Goal: Task Accomplishment & Management: Use online tool/utility

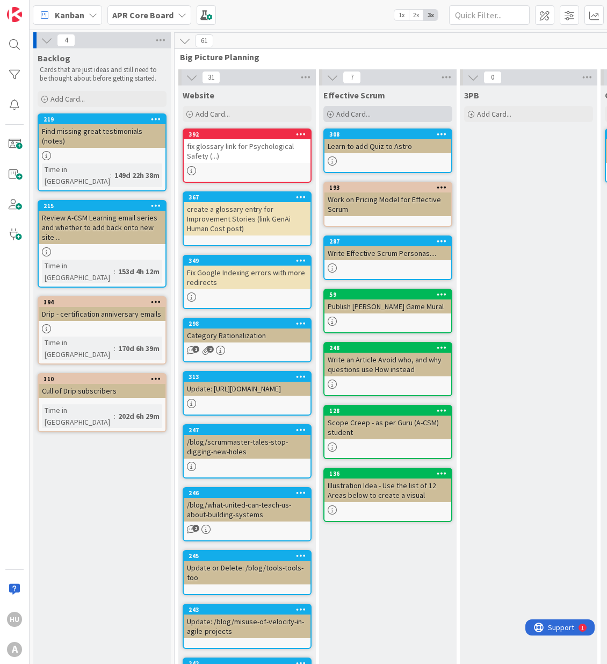
click at [347, 113] on span "Add Card..." at bounding box center [354, 114] width 34 height 10
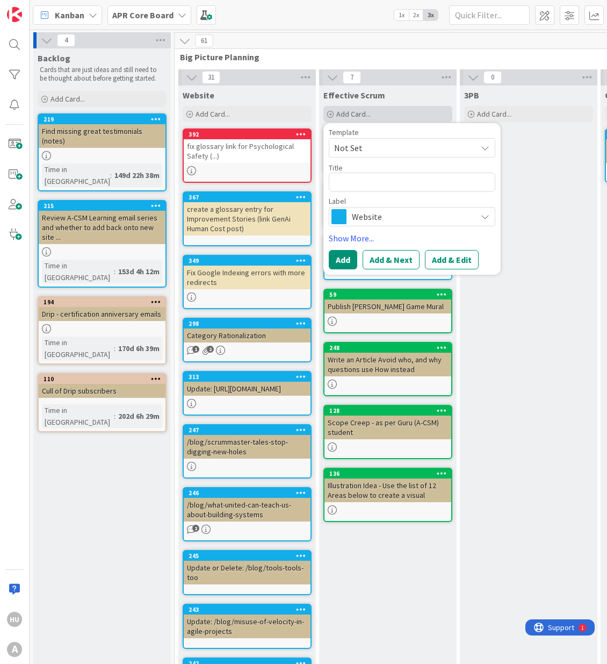
type textarea "x"
type textarea "C"
type textarea "x"
type textarea "Cr"
type textarea "x"
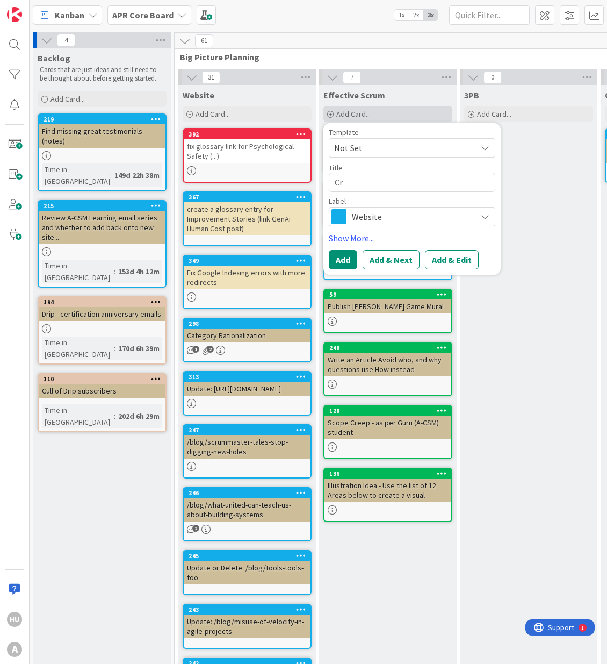
type textarea "Cre"
type textarea "x"
type textarea "Crea"
type textarea "x"
type textarea "Creat"
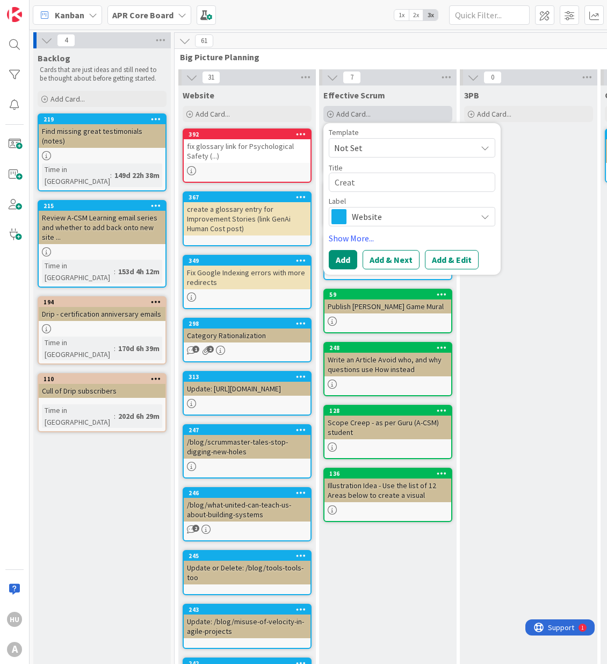
type textarea "x"
type textarea "Create"
type textarea "x"
type textarea "Create"
type textarea "x"
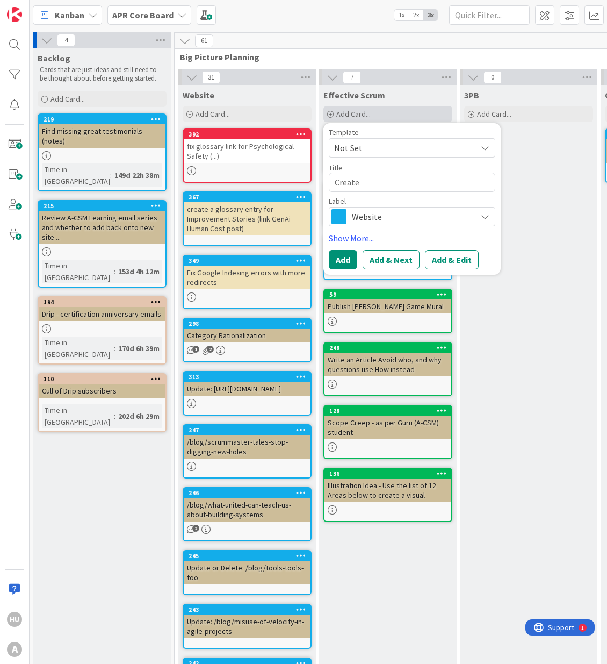
type textarea "Create i"
type textarea "x"
type textarea "Create ind"
type textarea "x"
type textarea "Create indi"
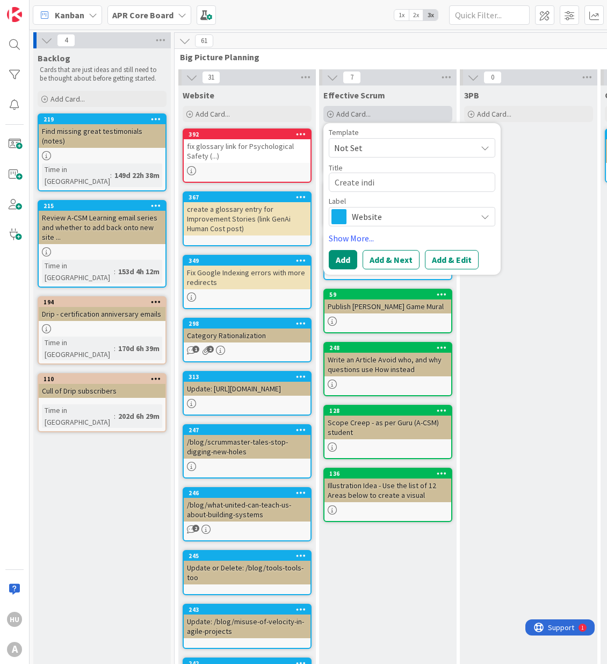
type textarea "x"
type textarea "Create indiv"
type textarea "x"
type textarea "Create indivi"
type textarea "x"
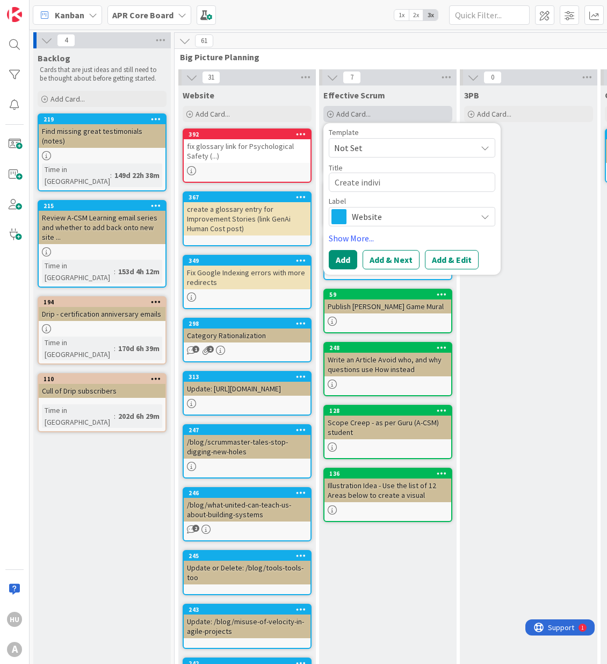
type textarea "Create individ"
type textarea "x"
type textarea "Create individu"
type textarea "x"
type textarea "Create individua"
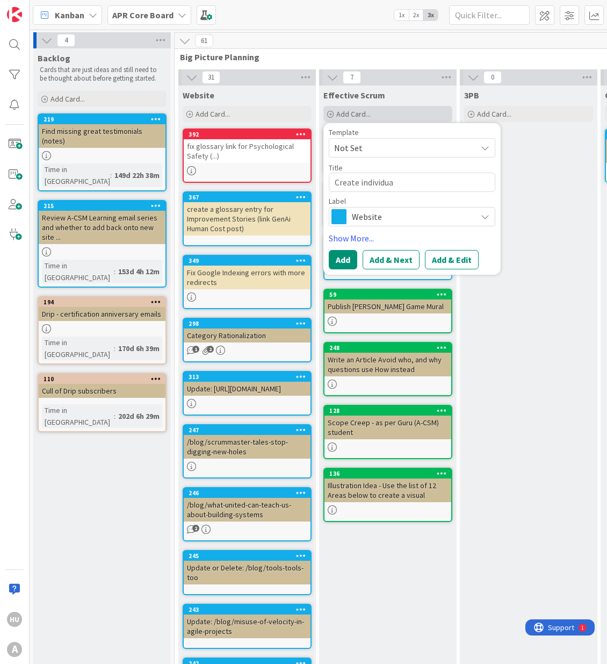
type textarea "x"
type textarea "Create individual"
type textarea "x"
type textarea "Create individua"
type textarea "x"
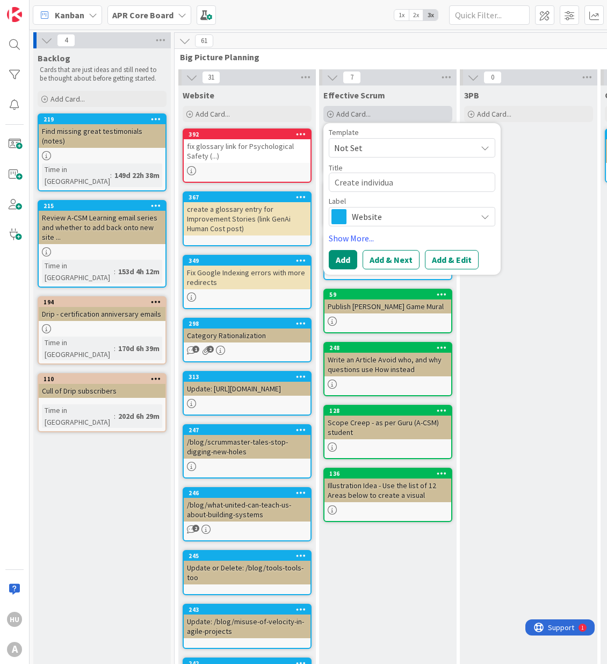
type textarea "Create individu"
type textarea "x"
type textarea "Create individua"
type textarea "x"
type textarea "Create individual"
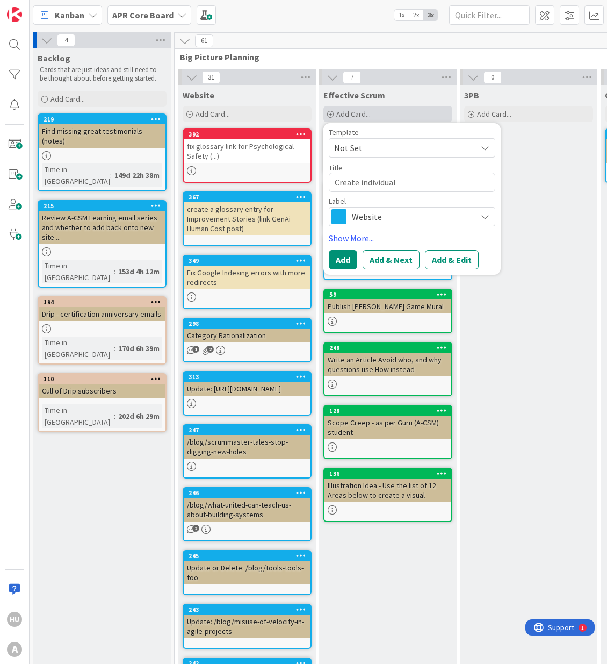
type textarea "x"
type textarea "Create individuals"
type textarea "x"
type textarea "Create individuals"
type textarea "x"
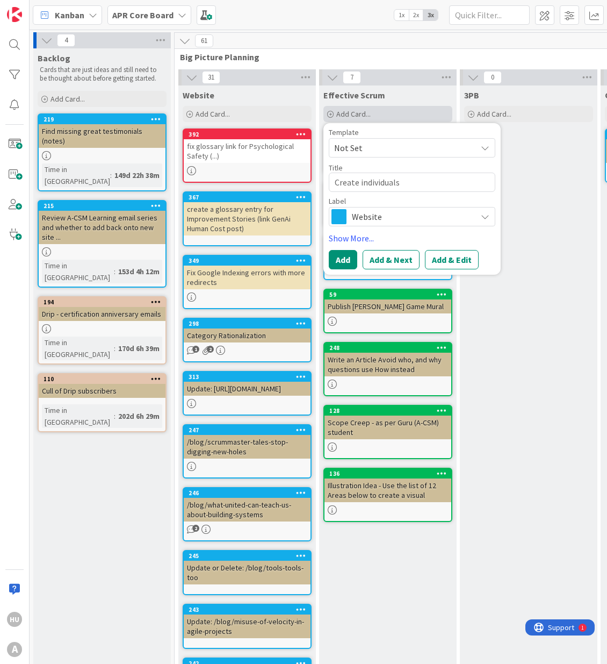
type textarea "Create individuals"
type textarea "x"
type textarea "Create individual"
type textarea "x"
type textarea "Create individual"
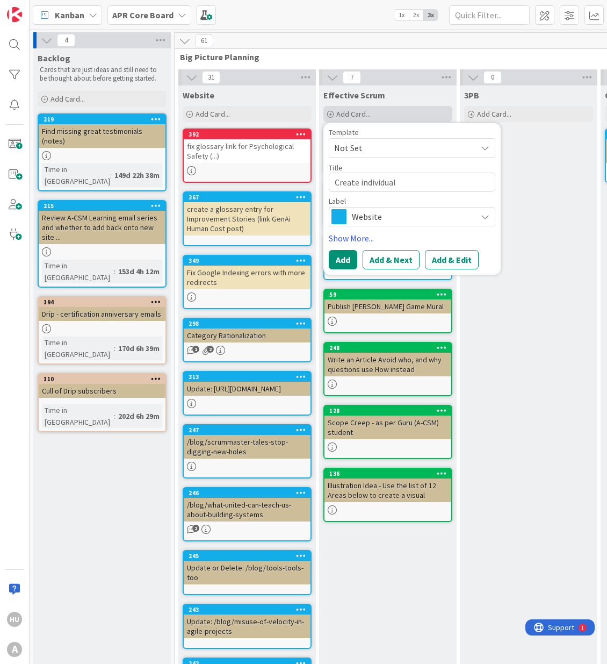
type textarea "x"
type textarea "Create individual e"
type textarea "x"
type textarea "Create individual em"
type textarea "x"
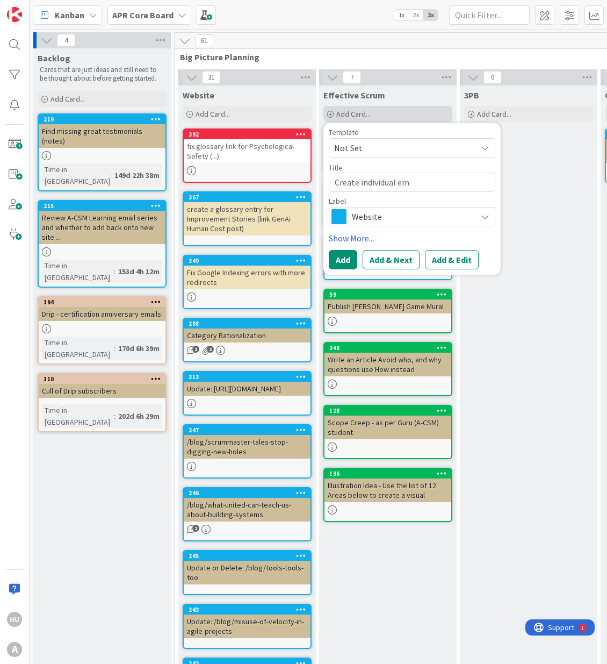
type textarea "Create individual ema"
type textarea "x"
type textarea "Create individual emai"
type textarea "x"
type textarea "Create individual email"
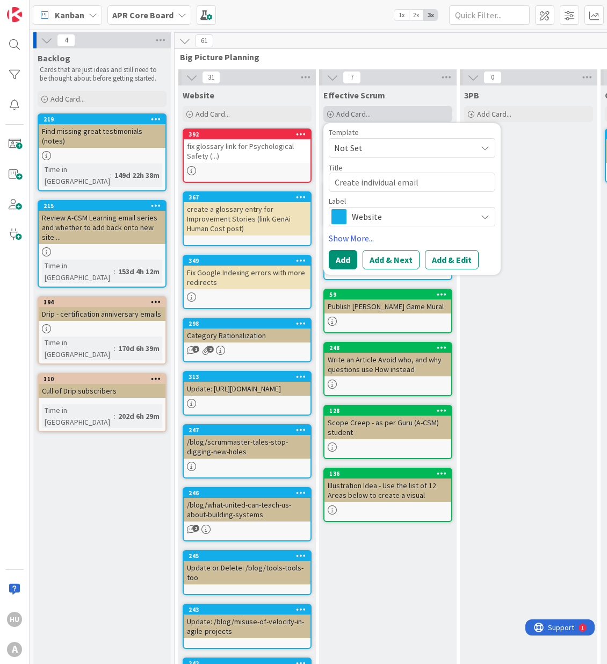
type textarea "x"
type textarea "Create individual emails"
type textarea "x"
type textarea "Create individual emails"
type textarea "x"
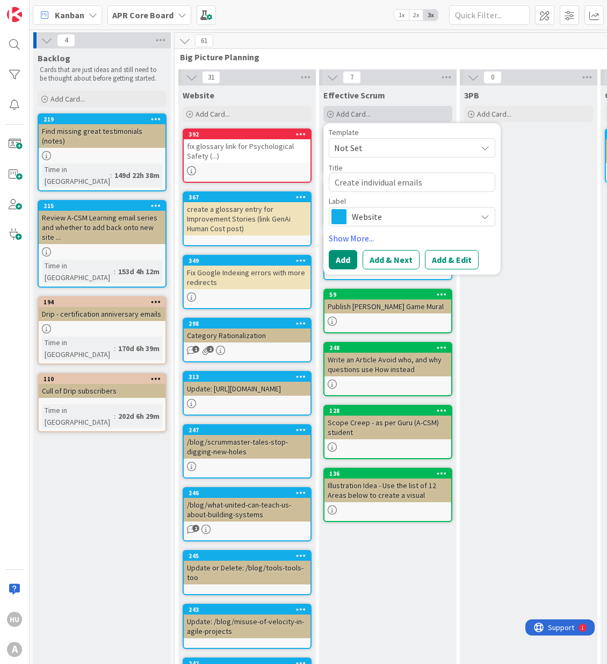
type textarea "Create individual emails f"
type textarea "x"
type textarea "Create individual emails fo"
type textarea "x"
type textarea "Create individual emails for"
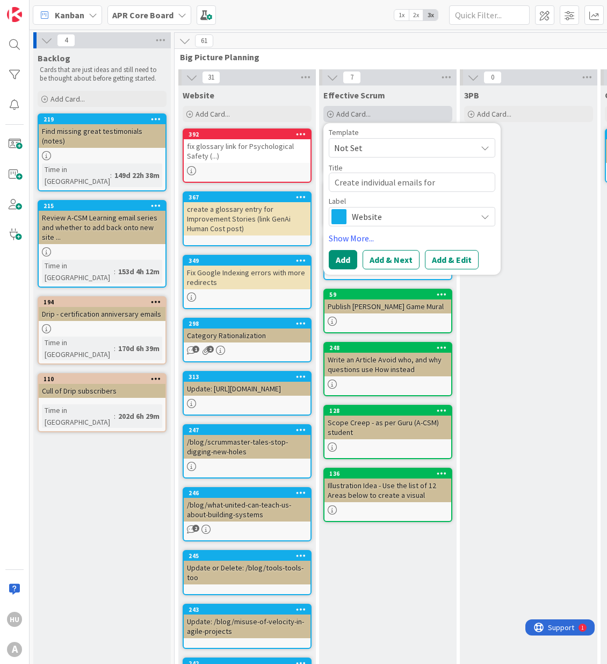
type textarea "x"
type textarea "Create individual emails for"
type textarea "x"
type textarea "Create individual emails for A"
type textarea "x"
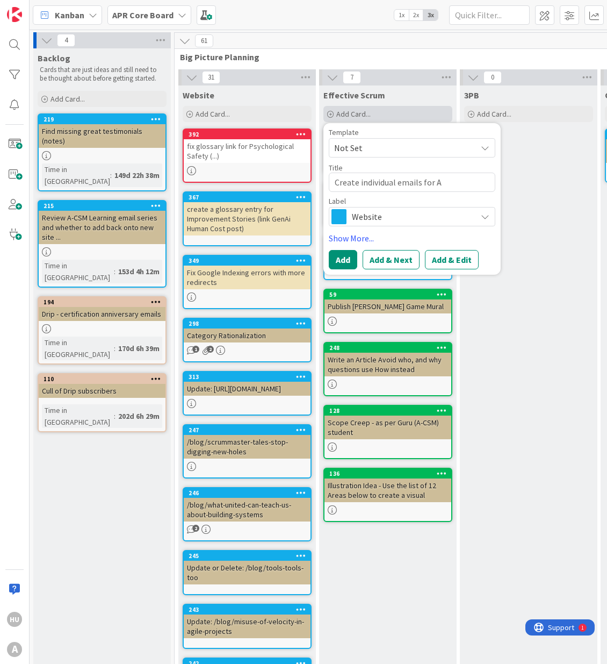
type textarea "Create individual emails for Ah"
type textarea "x"
type textarea "Create individual emails for Ahg"
type textarea "x"
type textarea "Create individual emails for Ahgi"
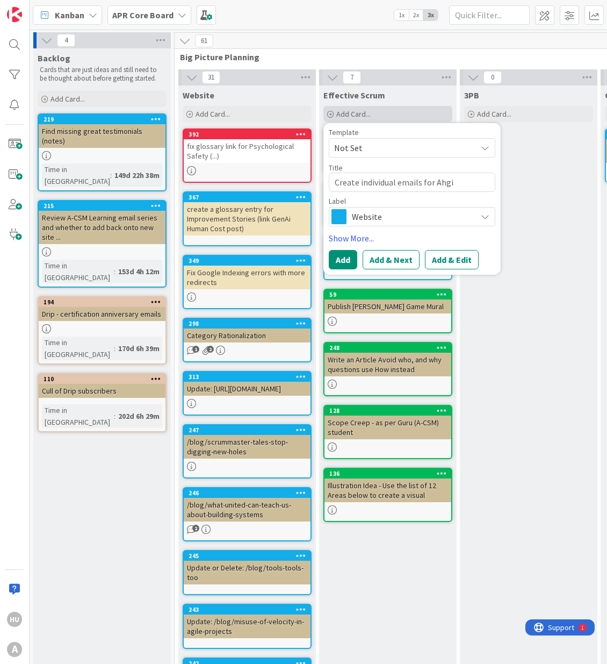
type textarea "x"
type textarea "Create individual emails for Ahgil"
type textarea "x"
type textarea "Create individual emails for Ahgile"
type textarea "x"
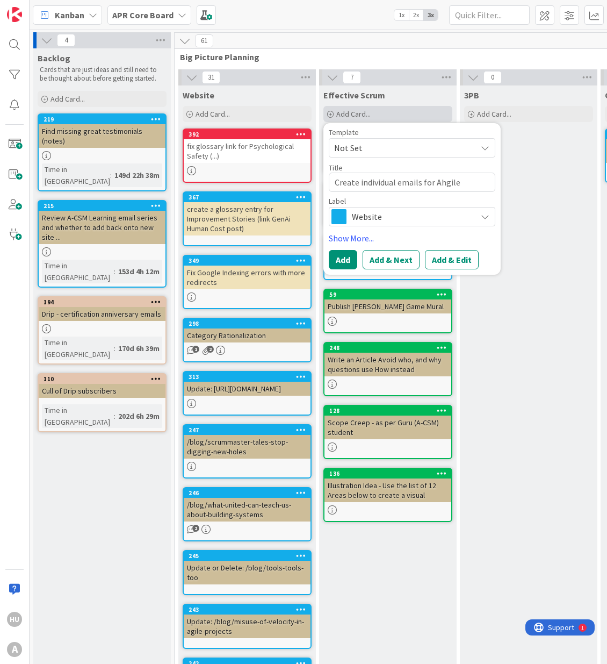
type textarea "Create individual emails for Ahgil"
type textarea "x"
type textarea "Create individual emails for Ahgi"
type textarea "x"
type textarea "Create individual emails for Ahg"
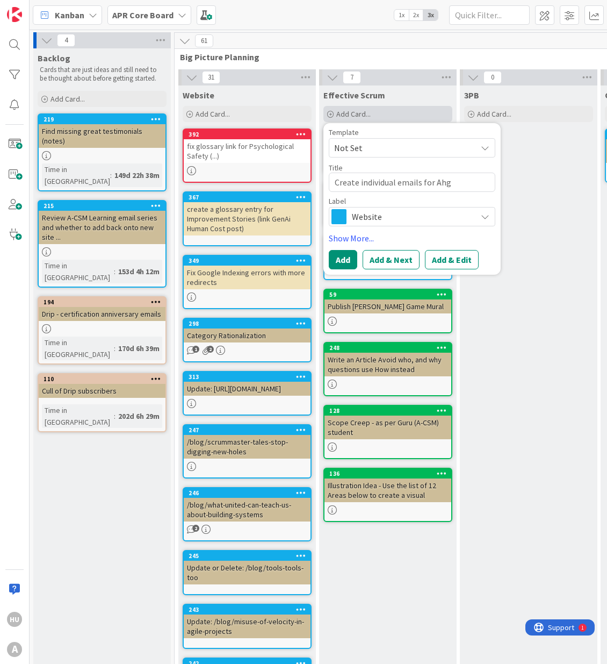
type textarea "x"
type textarea "Create individual emails for Ah"
type textarea "x"
type textarea "Create individual emails for A"
type textarea "x"
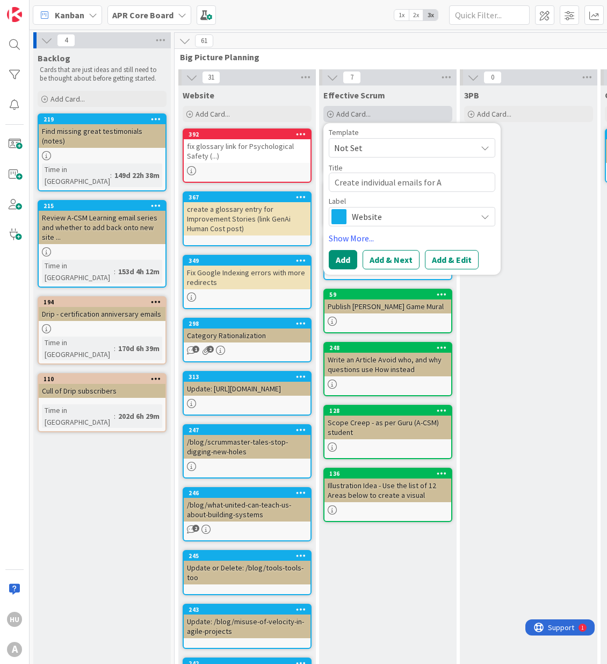
type textarea "Create individual emails for Ag"
type textarea "x"
type textarea "Create individual emails for Agi"
type textarea "x"
type textarea "Create individual emails for Agil"
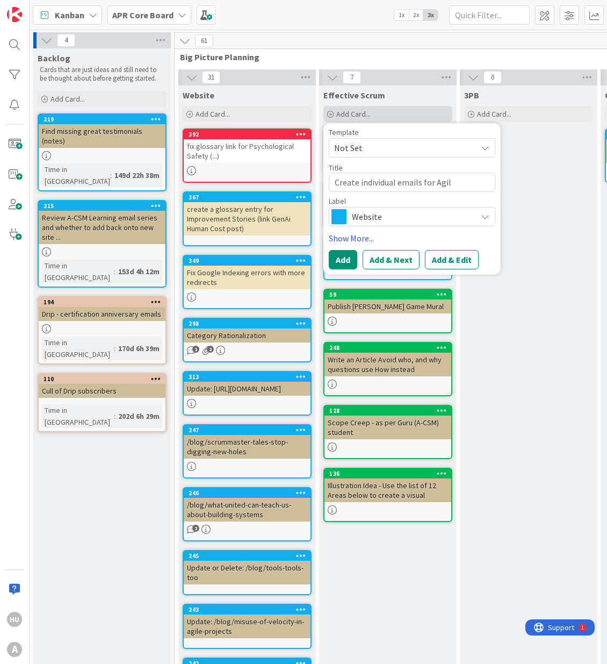
type textarea "x"
type textarea "Create individual emails for Agile"
type textarea "x"
type textarea "Create individual emails for Agile"
type textarea "x"
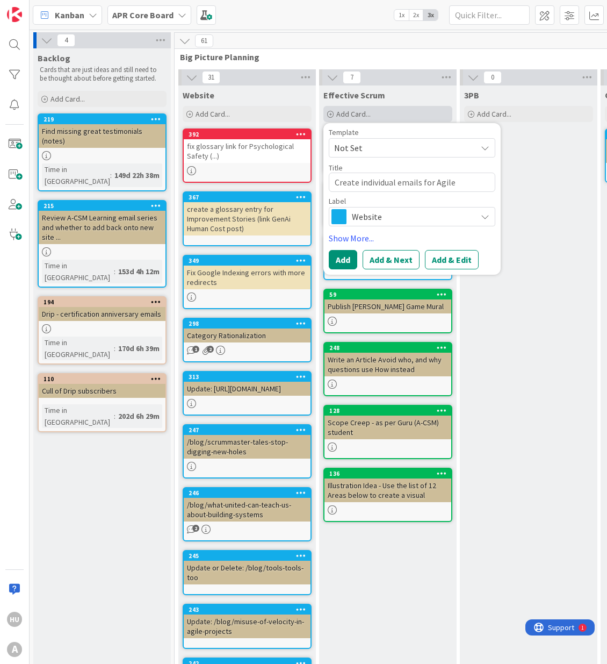
type textarea "Create individual emails for Agile C"
type textarea "x"
type textarea "Create individual emails for Agile Ch"
type textarea "x"
type textarea "Create individual emails for Agile Che"
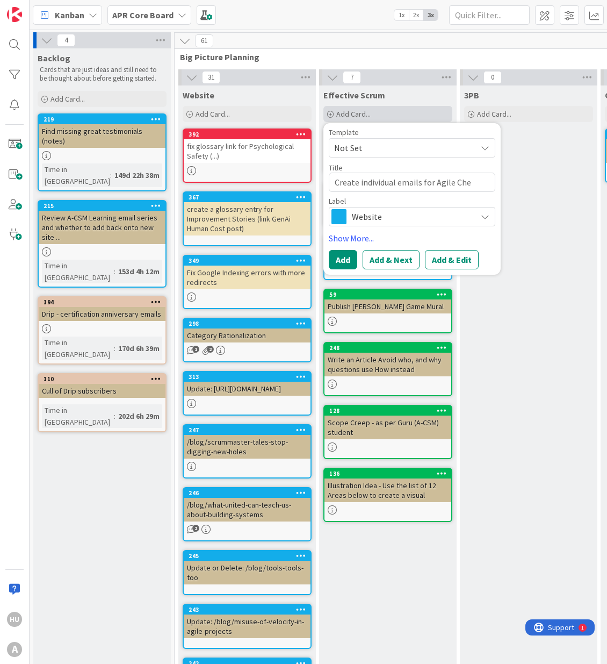
type textarea "x"
type textarea "Create individual emails for Agile Chec"
type textarea "x"
type textarea "Create individual emails for Agile Check"
type textarea "x"
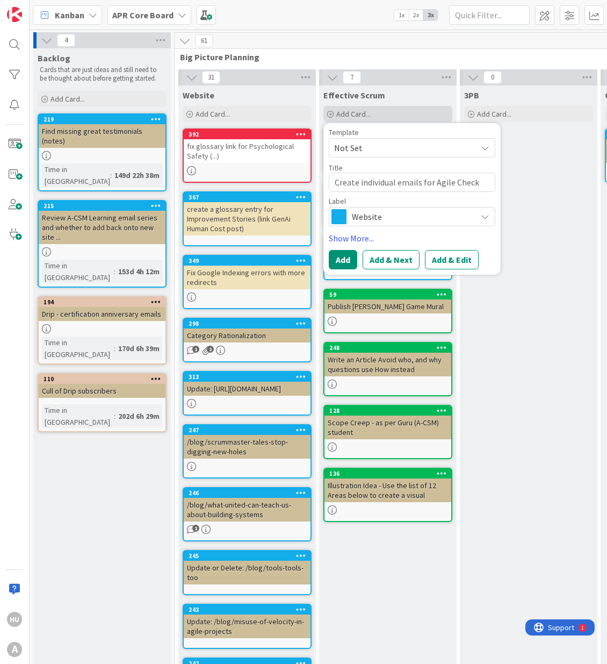
type textarea "Create individual emails for Agile Checku"
type textarea "x"
type textarea "Create individual emails for Agile Checkup"
type textarea "x"
type textarea "Create individual emails for Agile Checkup"
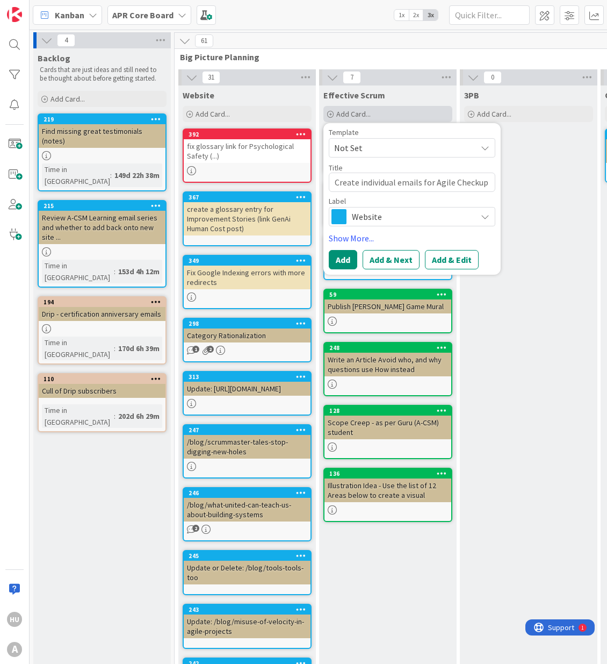
type textarea "x"
type textarea "Create individual emails for Agile Checkup pa"
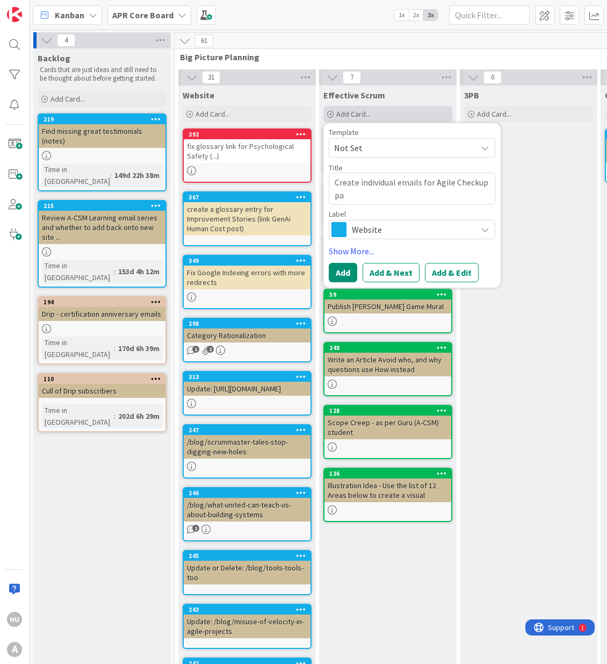
type textarea "x"
type textarea "Create individual emails for Agile Checkup pain"
type textarea "x"
type textarea "Create individual emails for Agile Checkup pain"
type textarea "x"
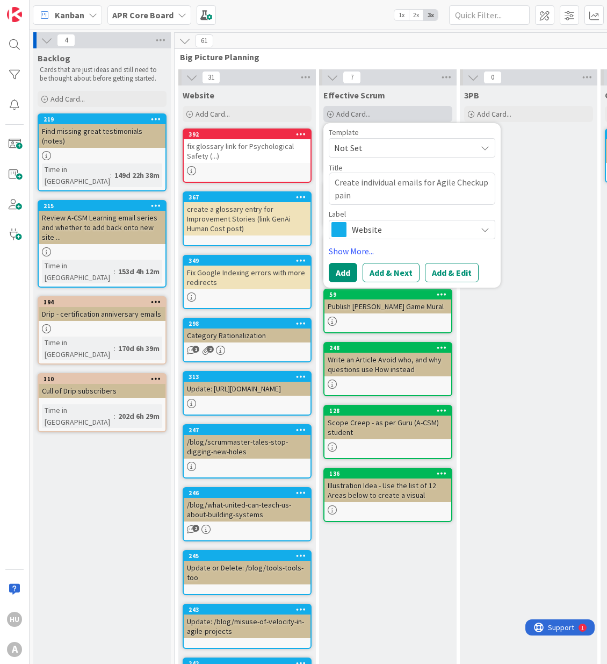
type textarea "Create individual emails for Agile Checkup pain p"
type textarea "x"
type textarea "Create individual emails for Agile Checkup pain po"
type textarea "x"
type textarea "Create individual emails for Agile Checkup pain poi"
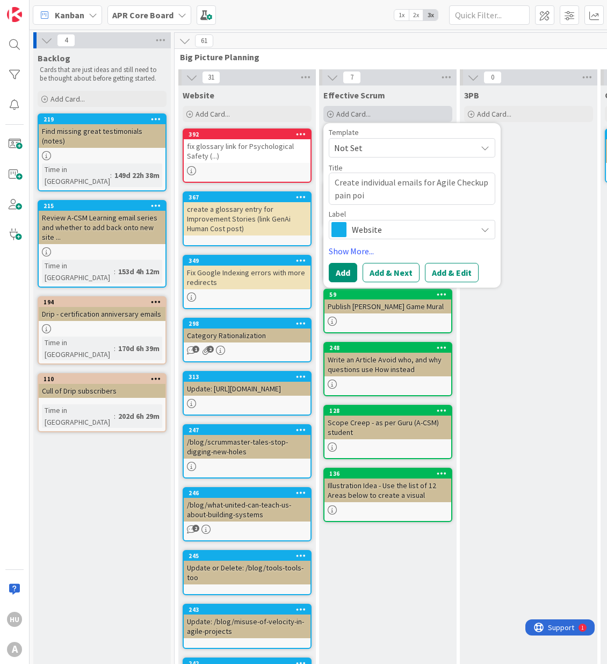
type textarea "x"
type textarea "Create individual emails for Agile Checkup pain poin"
type textarea "x"
type textarea "Create individual emails for Agile Checkup pain point"
type textarea "x"
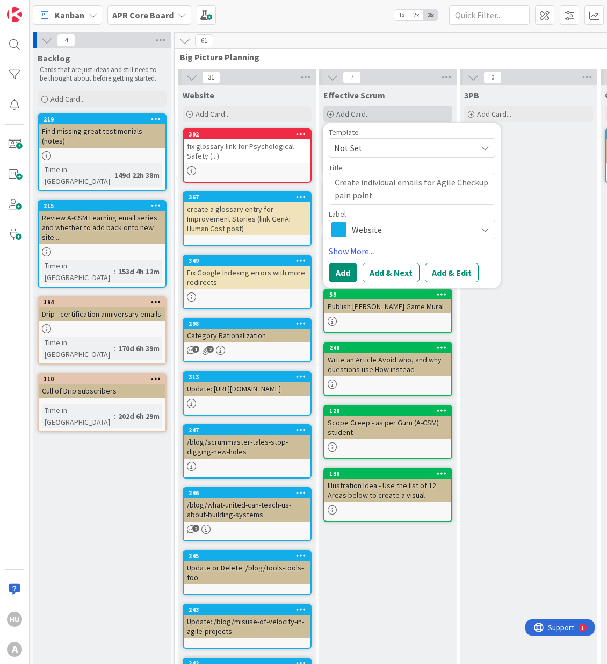
type textarea "Create individual emails for Agile Checkup pain points"
type textarea "x"
type textarea "Create individual emails for Agile Checkup pain points"
type textarea "x"
type textarea "Create individual emails for Agile Checkup pain points -"
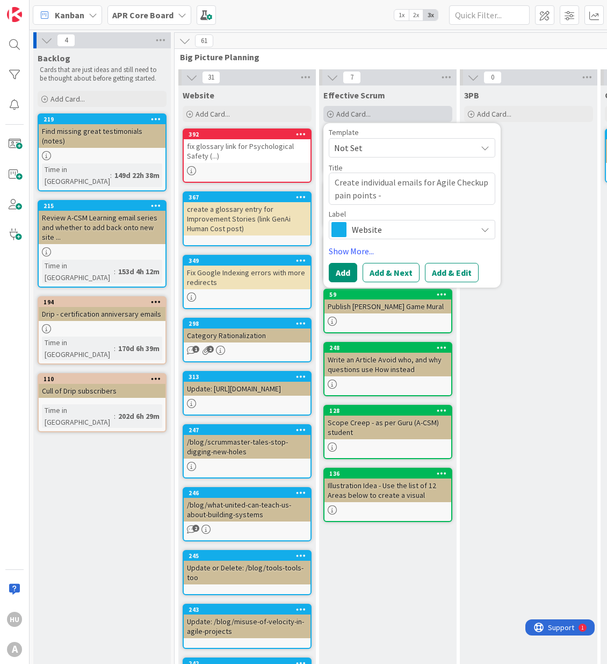
type textarea "x"
type textarea "Create individual emails for Agile Checkup pain points -"
type textarea "x"
type textarea "Create individual emails for Agile Checkup pain points - b"
type textarea "x"
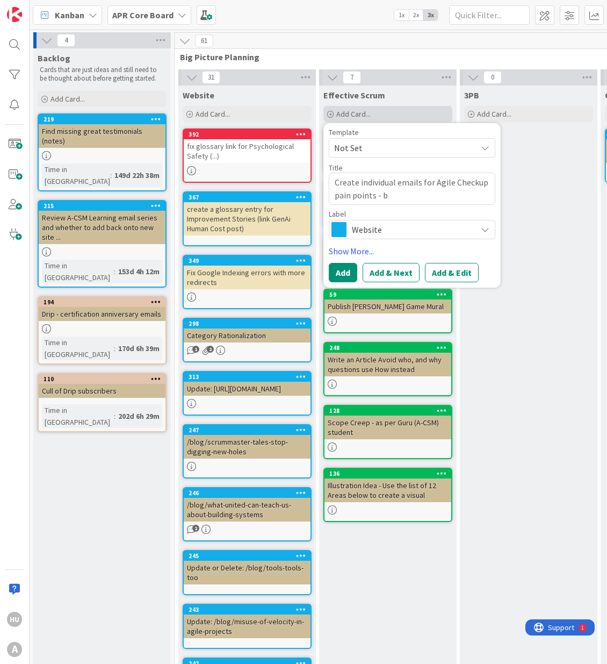
type textarea "Create individual emails for Agile Checkup pain points - bo"
type textarea "x"
type textarea "Create individual emails for Agile Checkup pain points - bot"
type textarea "x"
type textarea "Create individual emails for Agile Checkup pain points - both"
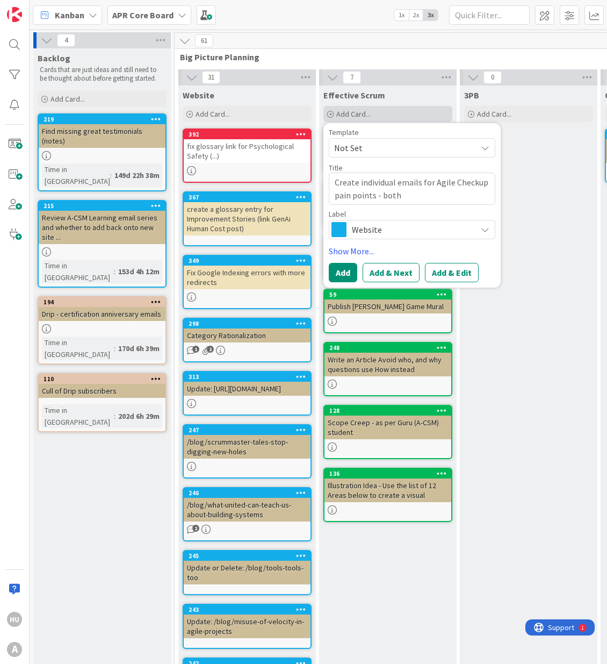
type textarea "x"
type textarea "Create individual emails for Agile Checkup pain points - both"
type textarea "x"
type textarea "Create individual emails for Agile Checkup pain points - both a"
type textarea "x"
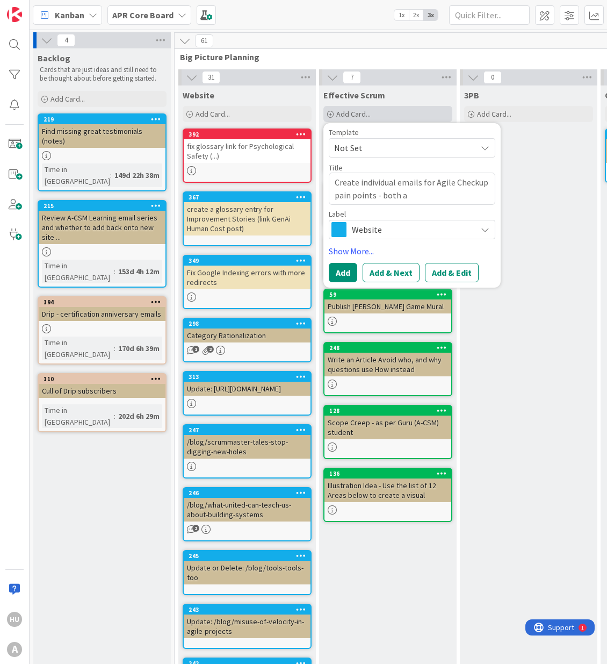
type textarea "Create individual emails for Agile Checkup pain points - both a"
type textarea "x"
type textarea "Create individual emails for Agile Checkup pain points - both a"
type textarea "x"
type textarea "Create individual emails for Agile Checkup pain points - both"
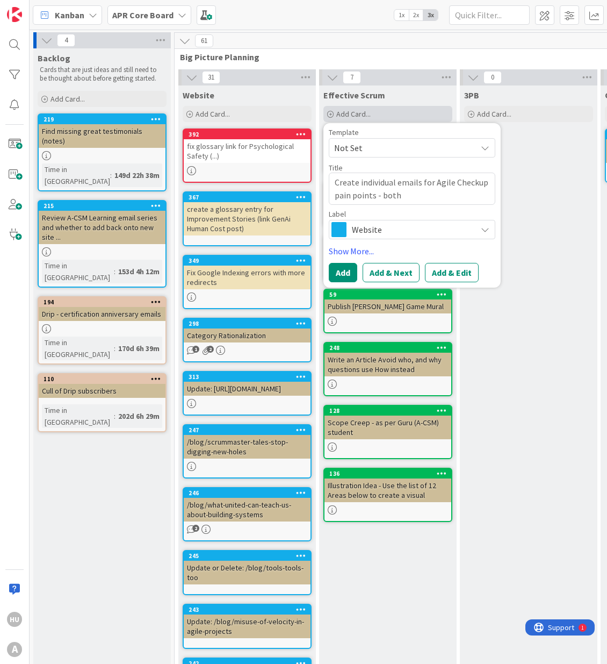
type textarea "x"
type textarea "Create individual emails for Agile Checkup pain points - both A"
type textarea "x"
type textarea "Create individual emails for Agile Checkup pain points - both A ("
type textarea "x"
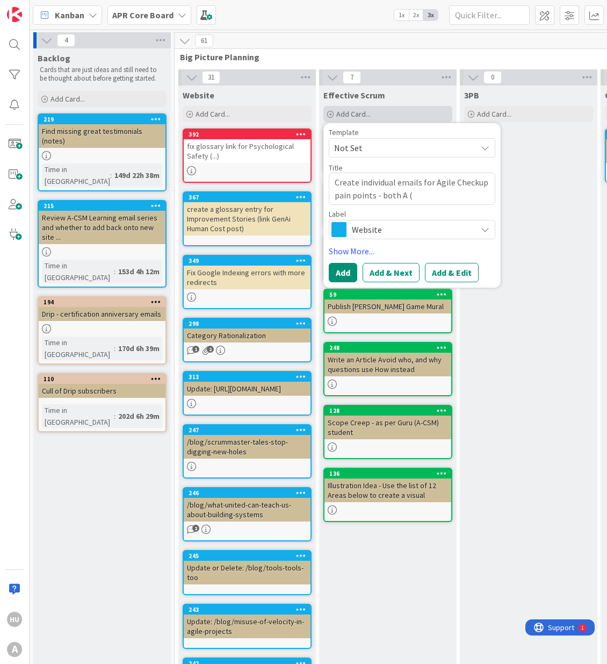
type textarea "Create individual emails for Agile Checkup pain points - both A (f"
type textarea "x"
type textarea "Create individual emails for Agile Checkup pain points - both A (fi"
type textarea "x"
type textarea "Create individual emails for Agile Checkup pain points - both A (fir"
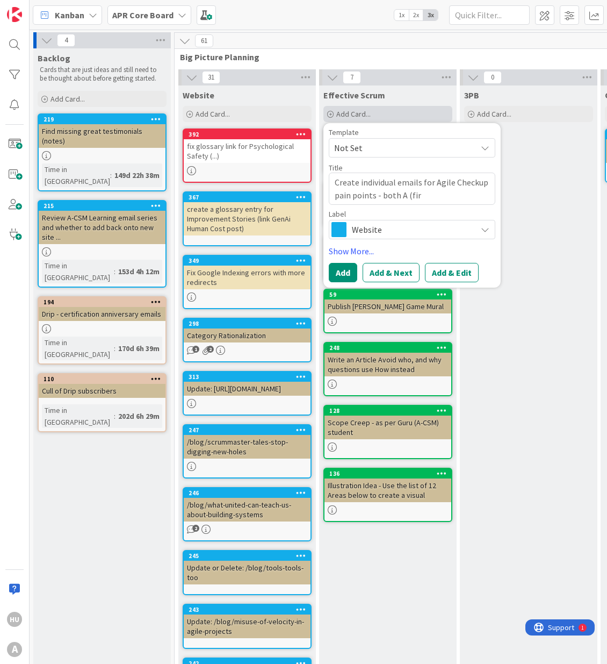
type textarea "x"
type textarea "Create individual emails for Agile Checkup pain points - both A (firs"
type textarea "x"
type textarea "Create individual emails for Agile Checkup pain points - both A (first"
type textarea "x"
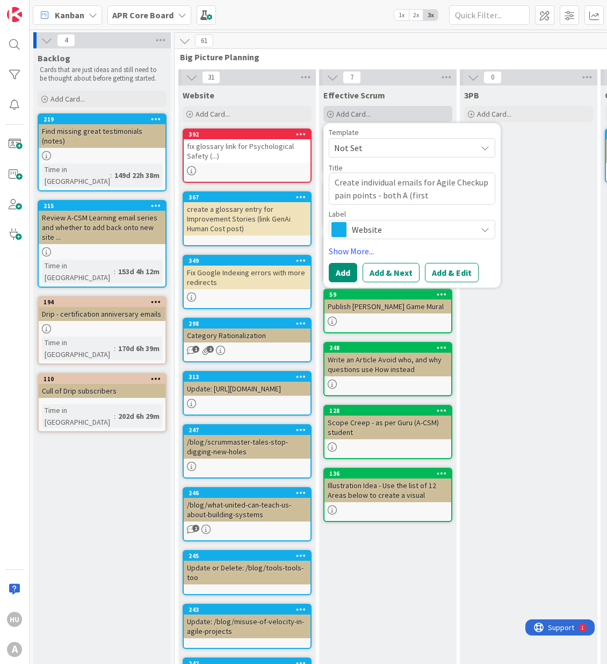
type textarea "Create individual emails for Agile Checkup pain points - both A (first"
type textarea "x"
type textarea "Create individual emails for Agile Checkup pain points - both A (first e"
type textarea "x"
type textarea "Create individual emails for Agile Checkup pain points - both A (first em"
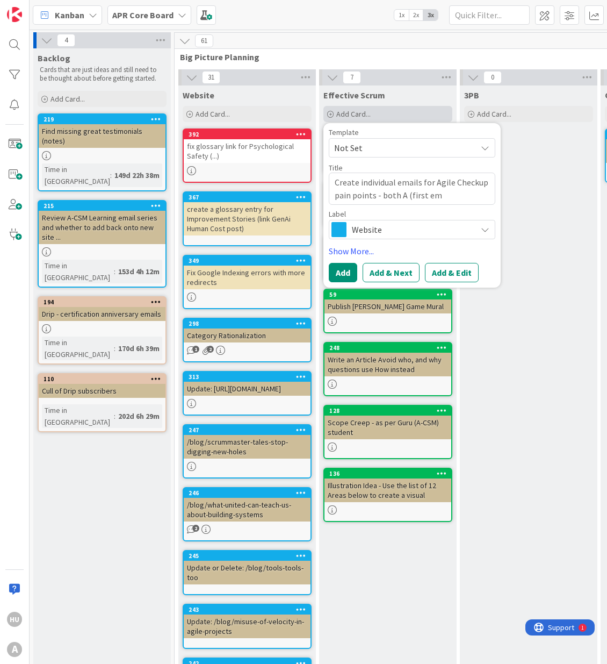
type textarea "x"
type textarea "Create individual emails for Agile Checkup pain points - both A (first ema"
type textarea "x"
type textarea "Create individual emails for Agile Checkup pain points - both A (first emai"
type textarea "x"
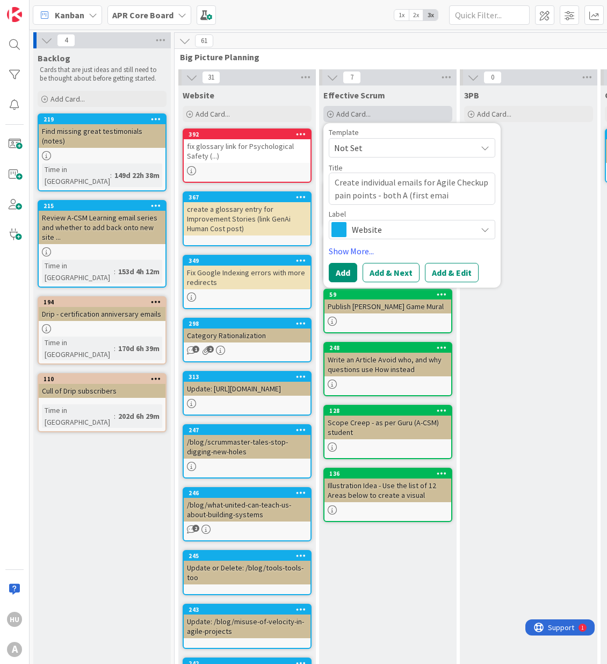
type textarea "Create individual emails for Agile Checkup pain points - both A (first email"
type textarea "x"
type textarea "Create individual emails for Agile Checkup pain points - both A (first email"
type textarea "x"
type textarea "Create individual emails for Agile Checkup pain points - both A (first email i"
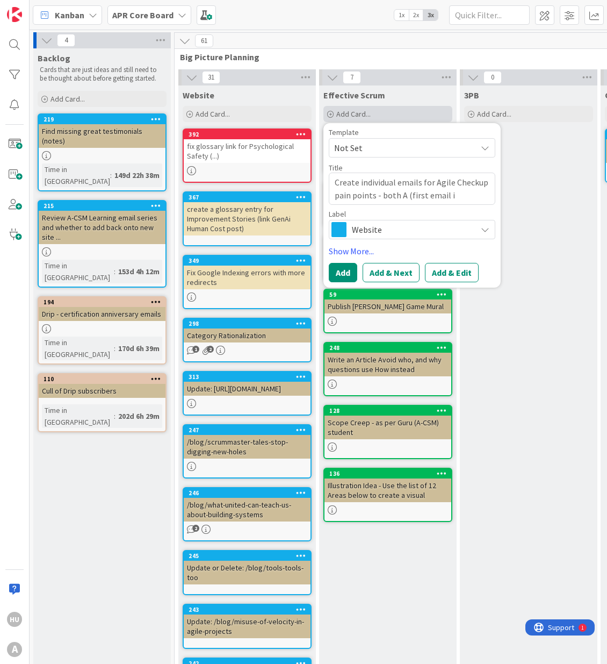
type textarea "x"
type textarea "Create individual emails for Agile Checkup pain points - both A (first email in"
type textarea "x"
type textarea "Create individual emails for Agile Checkup pain points - both A (first email int"
type textarea "x"
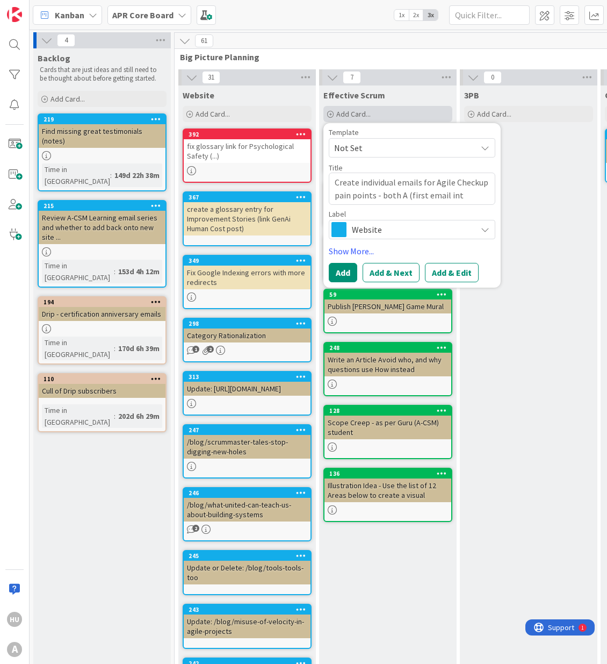
type textarea "Create individual emails for Agile Checkup pain points - both A (first email in…"
type textarea "x"
type textarea "Create individual emails for Agile Checkup pain points - both A (first email in…"
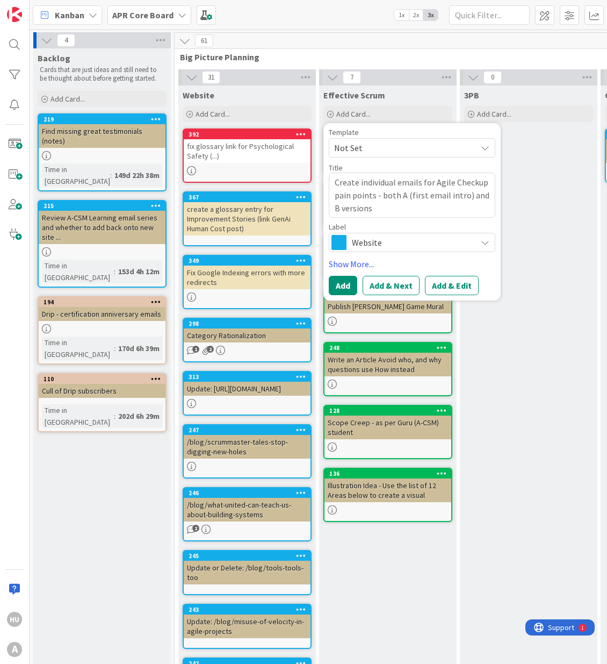
click at [375, 241] on span "Website" at bounding box center [411, 242] width 119 height 15
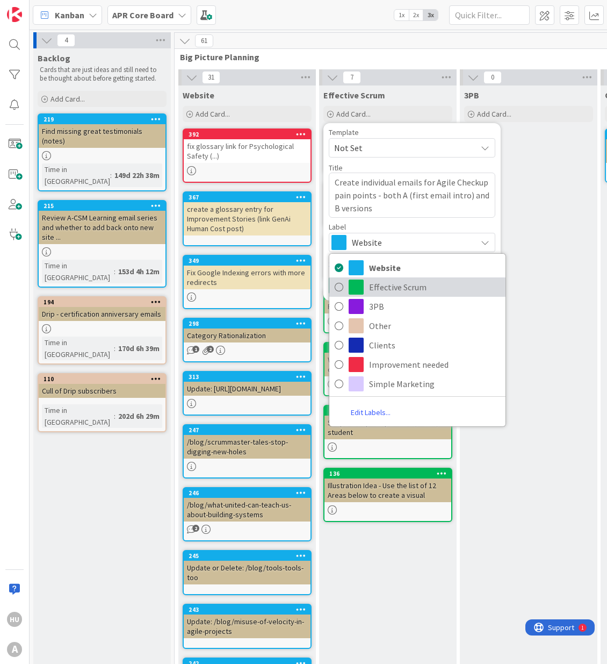
click at [394, 284] on span "Effective Scrum" at bounding box center [434, 287] width 131 height 16
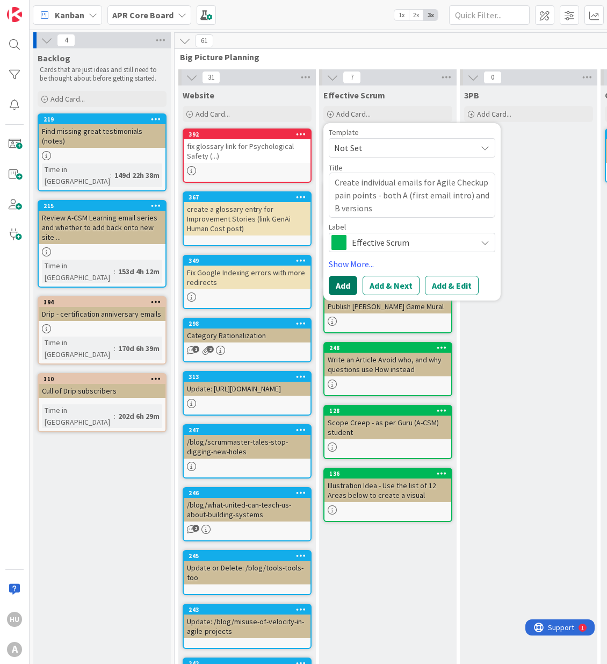
click at [346, 289] on button "Add" at bounding box center [343, 285] width 28 height 19
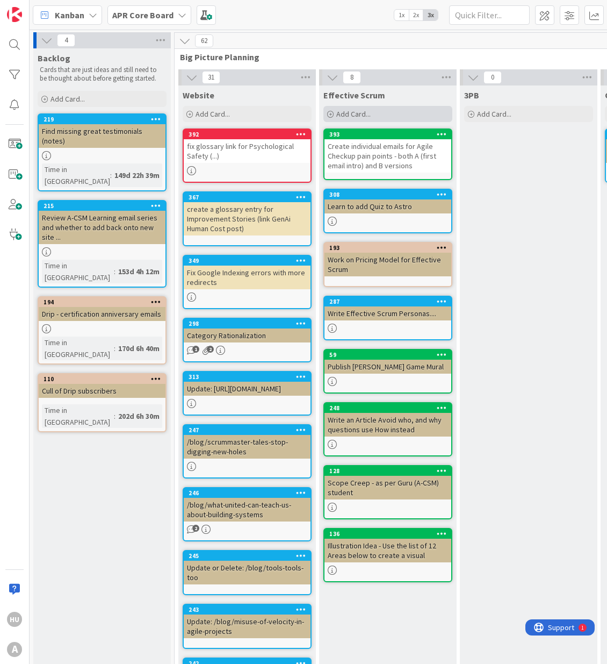
click at [353, 116] on span "Add Card..." at bounding box center [354, 114] width 34 height 10
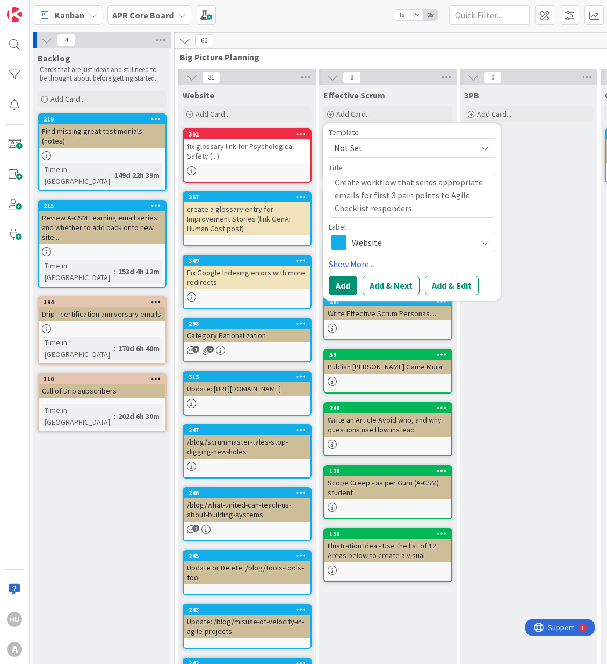
click at [373, 245] on span "Website" at bounding box center [411, 242] width 119 height 15
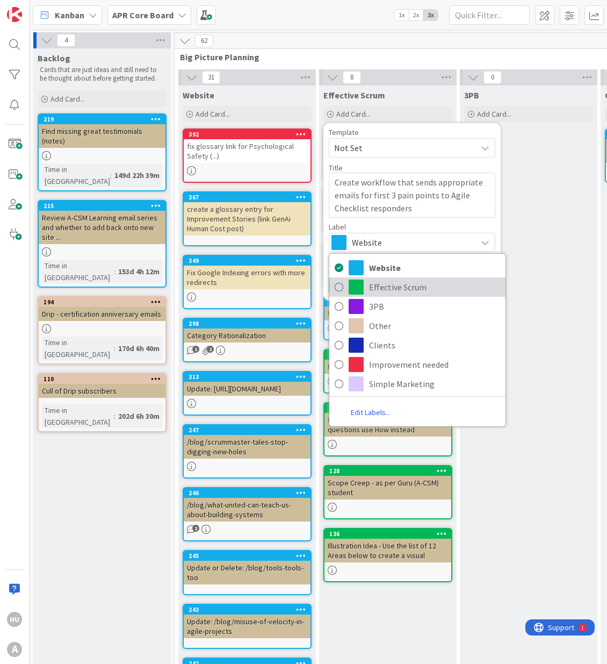
click at [391, 289] on span "Effective Scrum" at bounding box center [434, 287] width 131 height 16
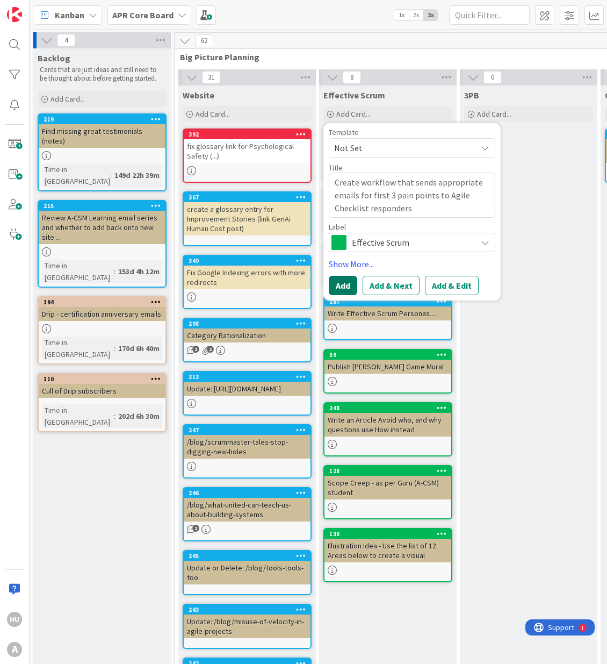
click at [344, 286] on button "Add" at bounding box center [343, 285] width 28 height 19
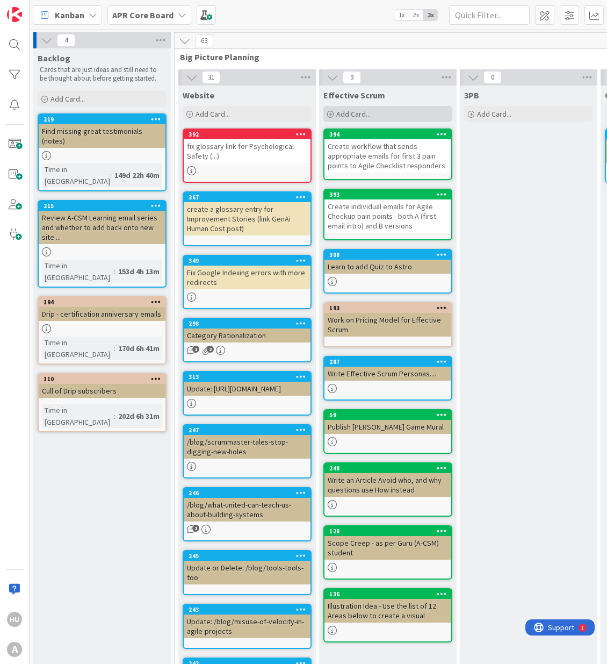
click at [354, 113] on span "Add Card..." at bounding box center [354, 114] width 34 height 10
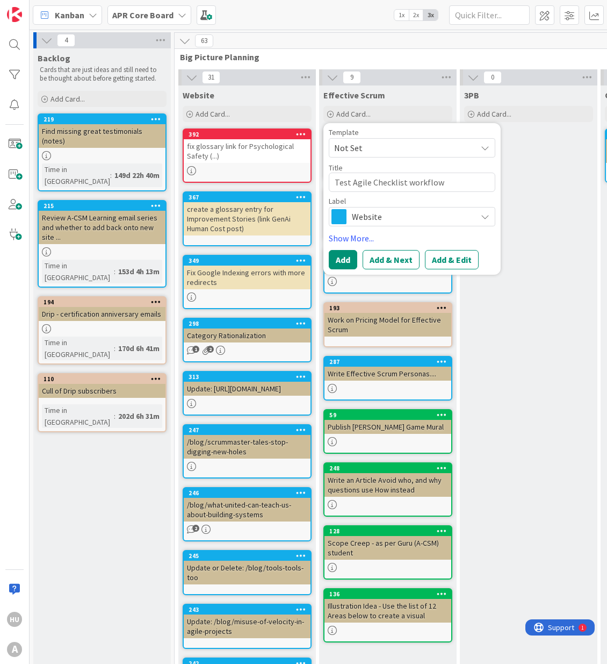
click at [370, 223] on span "Website" at bounding box center [411, 216] width 119 height 15
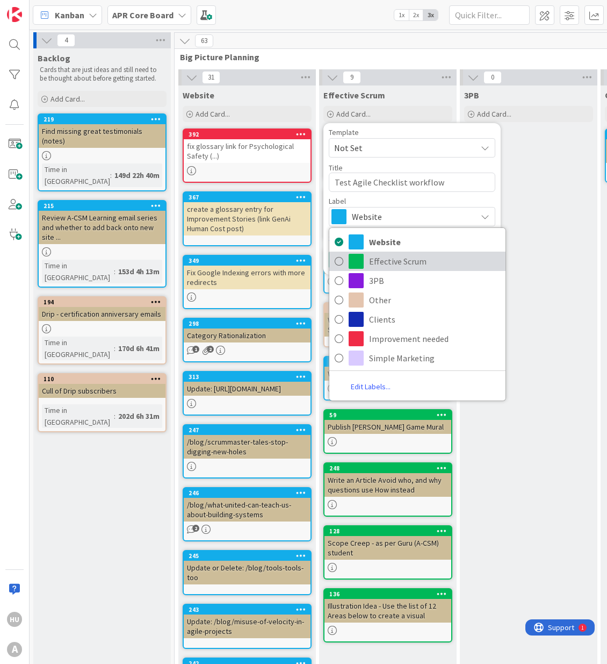
click at [377, 260] on span "Effective Scrum" at bounding box center [434, 261] width 131 height 16
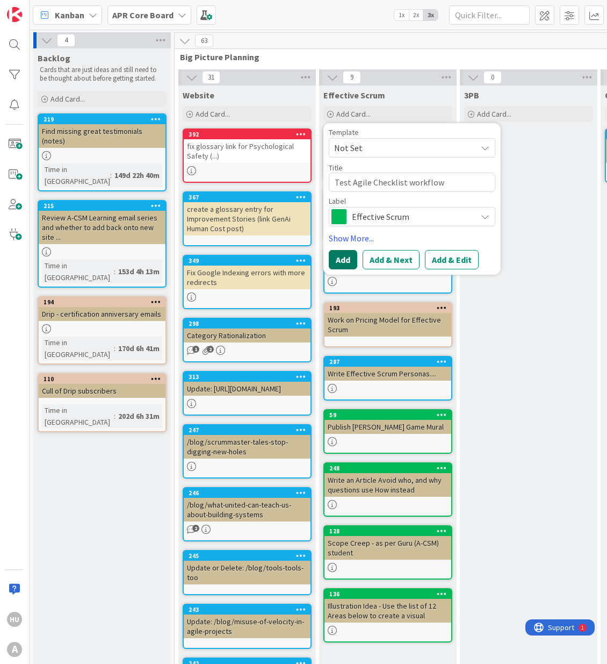
click at [338, 261] on button "Add" at bounding box center [343, 259] width 28 height 19
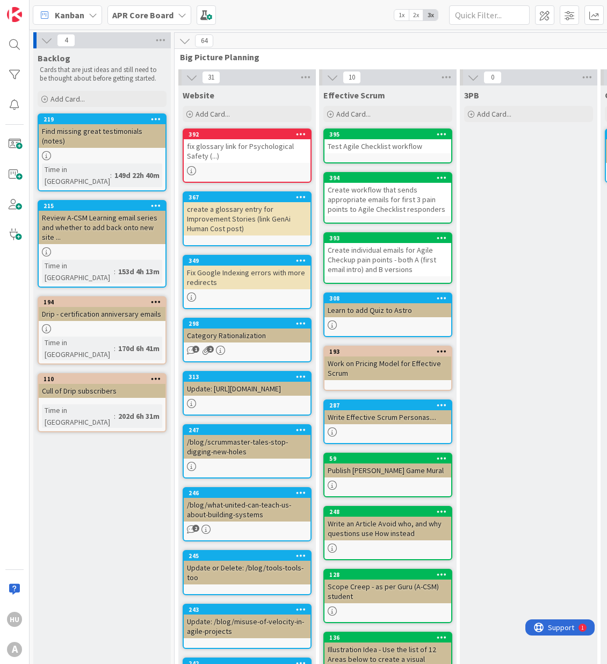
click at [373, 146] on div "Test Agile Checklist workflow" at bounding box center [388, 146] width 127 height 14
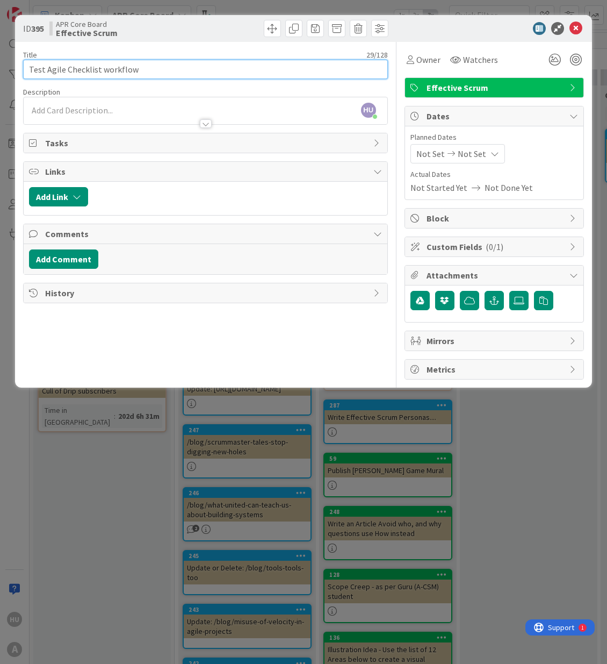
click at [86, 70] on input "Test Agile Checklist workflow" at bounding box center [205, 69] width 365 height 19
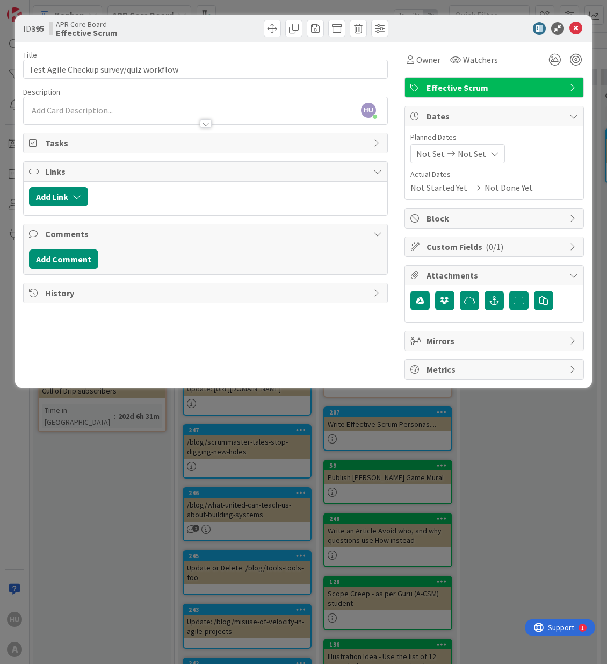
click at [579, 27] on icon at bounding box center [576, 28] width 13 height 13
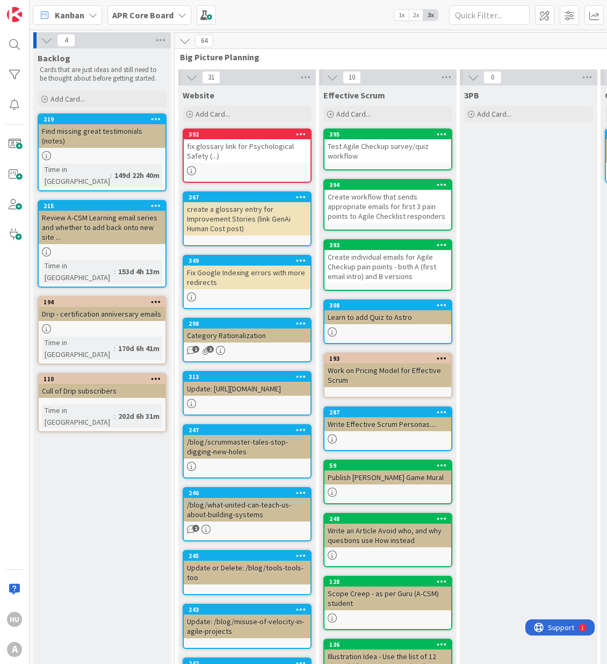
click at [383, 205] on div "Create workflow that sends appropriate emails for first 3 pain points to Agile …" at bounding box center [388, 206] width 127 height 33
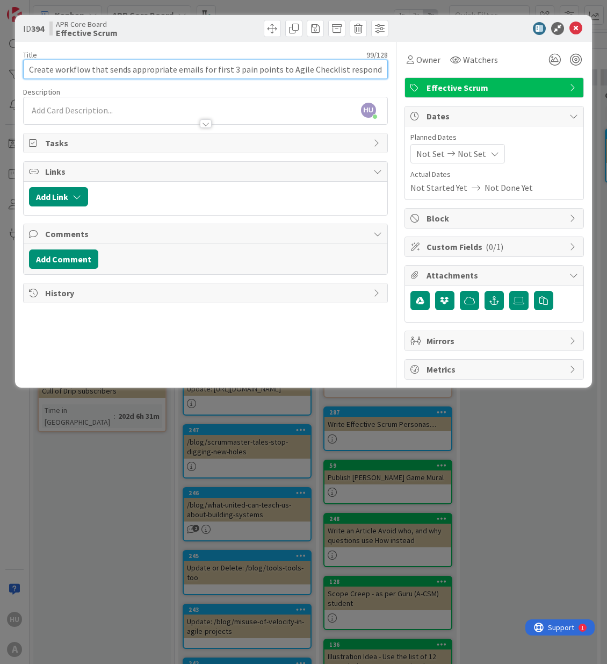
click at [323, 70] on input "Create workflow that sends appropriate emails for first 3 pain points to Agile …" at bounding box center [205, 69] width 365 height 19
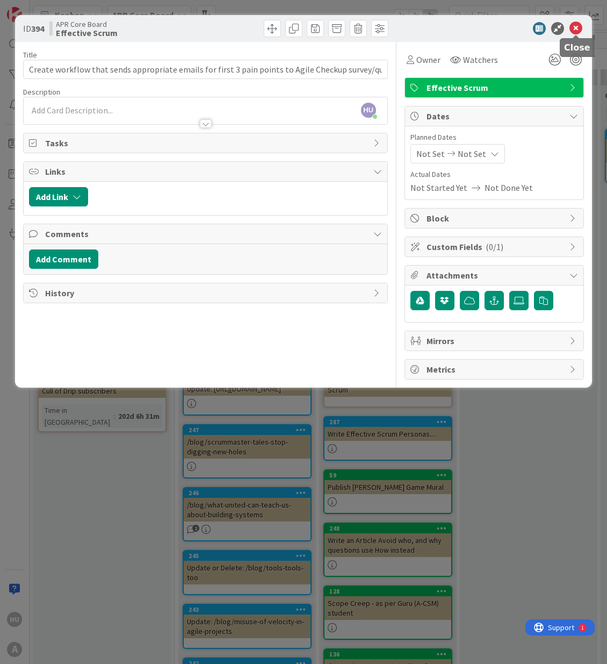
click at [579, 25] on icon at bounding box center [576, 28] width 13 height 13
